Goal: Information Seeking & Learning: Learn about a topic

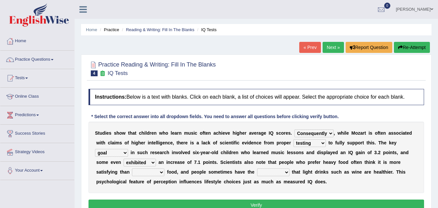
select select "Consequently"
select select "testing"
select select "goal"
select select "exhibited"
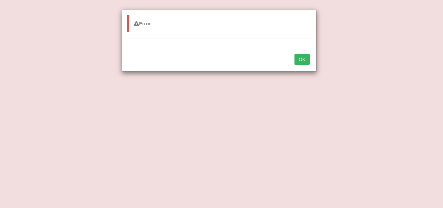
click at [304, 61] on button "OK" at bounding box center [302, 59] width 15 height 11
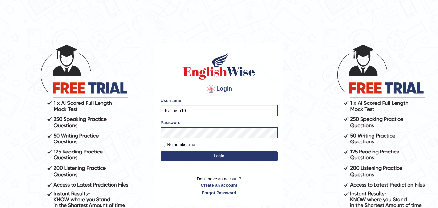
click at [240, 159] on button "Login" at bounding box center [219, 156] width 117 height 10
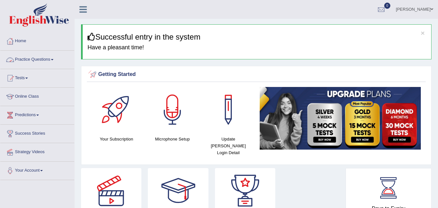
click at [49, 55] on link "Practice Questions" at bounding box center [37, 59] width 74 height 16
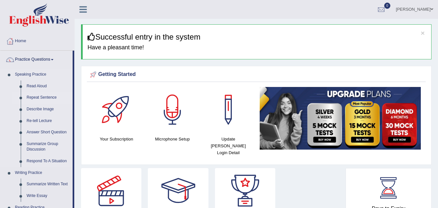
drag, startPoint x: 73, startPoint y: 65, endPoint x: 69, endPoint y: 98, distance: 33.7
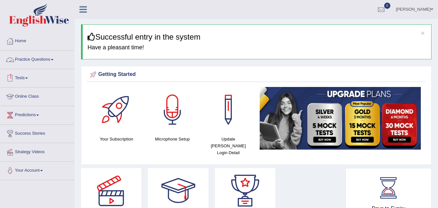
click at [41, 64] on link "Practice Questions" at bounding box center [37, 59] width 74 height 16
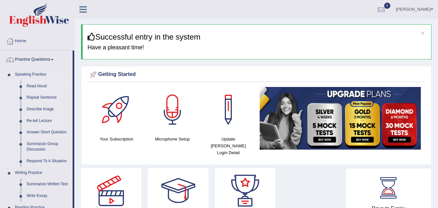
click at [36, 84] on link "Read Aloud" at bounding box center [48, 86] width 49 height 12
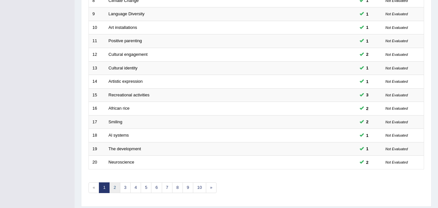
click at [114, 192] on link "2" at bounding box center [114, 187] width 11 height 11
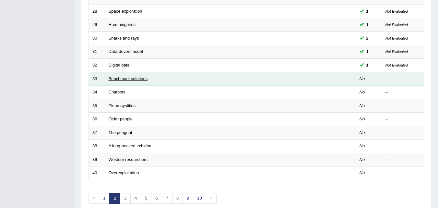
click at [138, 78] on link "Benchmark solutions" at bounding box center [128, 78] width 39 height 5
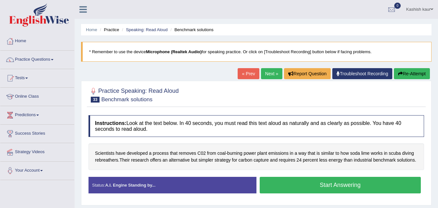
click at [334, 188] on button "Start Answering" at bounding box center [341, 185] width 162 height 17
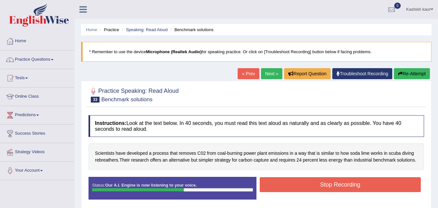
click at [334, 188] on button "Stop Recording" at bounding box center [341, 184] width 162 height 15
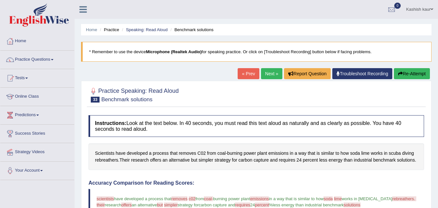
click at [270, 72] on link "Next »" at bounding box center [271, 73] width 21 height 11
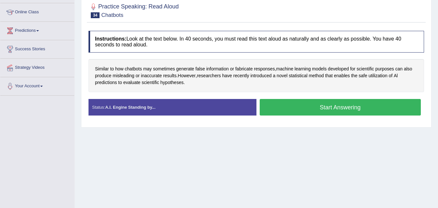
click at [375, 108] on button "Start Answering" at bounding box center [341, 107] width 162 height 17
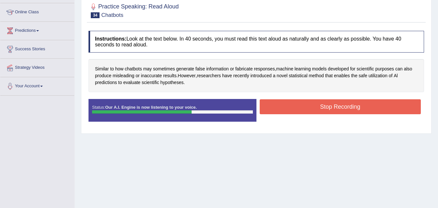
click at [375, 108] on button "Stop Recording" at bounding box center [341, 106] width 162 height 15
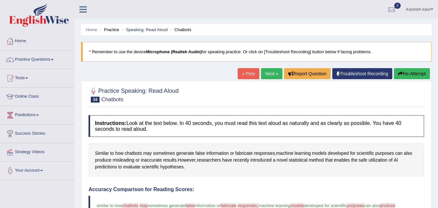
click at [273, 75] on link "Next »" at bounding box center [271, 73] width 21 height 11
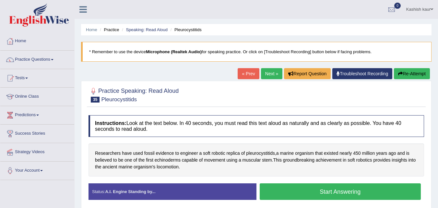
click at [372, 196] on button "Start Answering" at bounding box center [341, 191] width 162 height 17
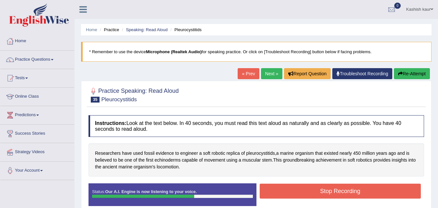
click at [372, 196] on button "Stop Recording" at bounding box center [341, 191] width 162 height 15
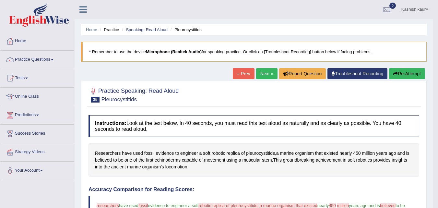
click at [263, 74] on link "Next »" at bounding box center [266, 73] width 21 height 11
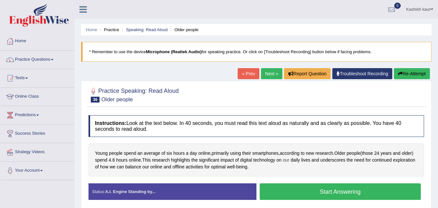
click at [289, 163] on span "our" at bounding box center [286, 160] width 6 height 7
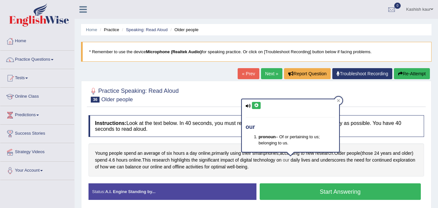
click at [289, 163] on span "our" at bounding box center [286, 160] width 6 height 7
click at [295, 168] on div "Young people spend an average of six hours a day online , primarily using their…" at bounding box center [257, 159] width 336 height 33
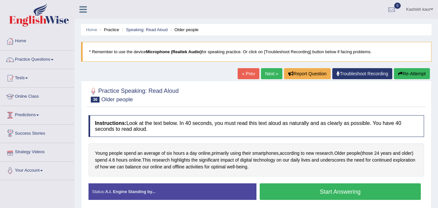
click at [29, 156] on link "Strategy Videos" at bounding box center [37, 151] width 74 height 16
